Goal: Navigation & Orientation: Find specific page/section

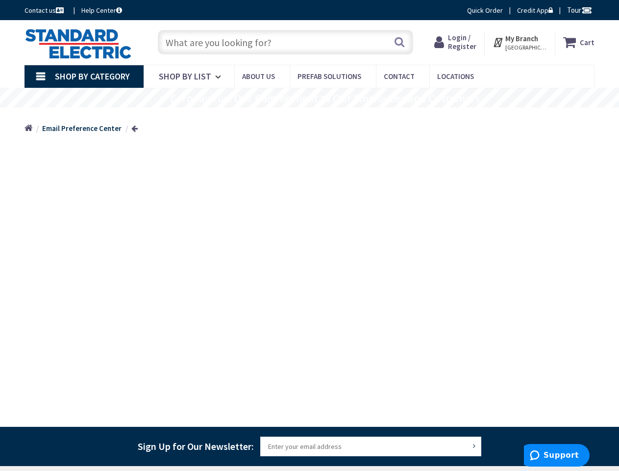
click at [578, 10] on span "Tour" at bounding box center [579, 9] width 25 height 9
click at [520, 42] on strong "My Branch" at bounding box center [521, 38] width 33 height 9
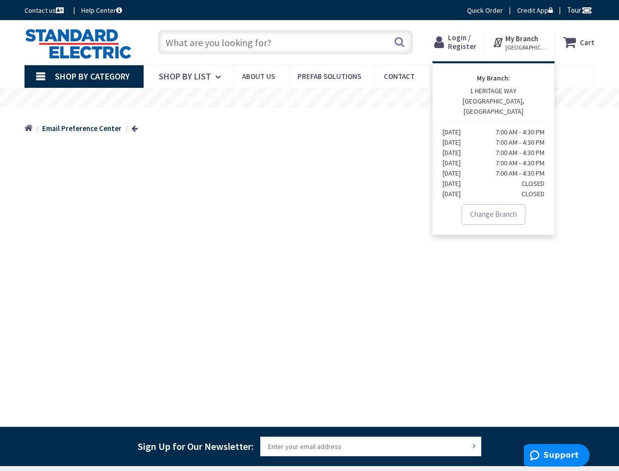
click at [84, 76] on span "Shop By Category" at bounding box center [92, 76] width 75 height 11
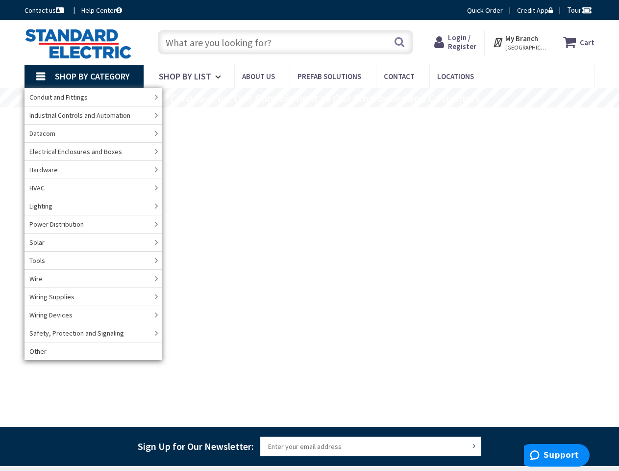
click at [309, 98] on rs-layer "Coronavirus: Our Commitment to Our Employees and Customers" at bounding box center [325, 98] width 310 height 11
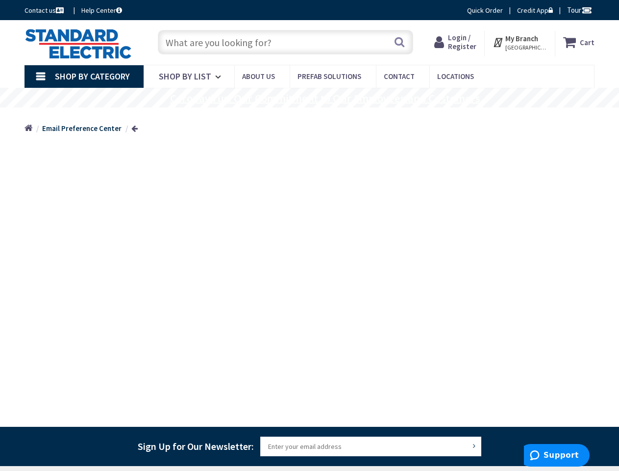
click at [324, 99] on rs-layer "Coronavirus: Our Commitment to Our Employees and Customers" at bounding box center [325, 98] width 310 height 11
click at [309, 446] on input "Sign Up for Our Newsletter:" at bounding box center [370, 446] width 221 height 20
click at [557, 455] on span "Support" at bounding box center [561, 455] width 35 height 9
